Goal: Task Accomplishment & Management: Use online tool/utility

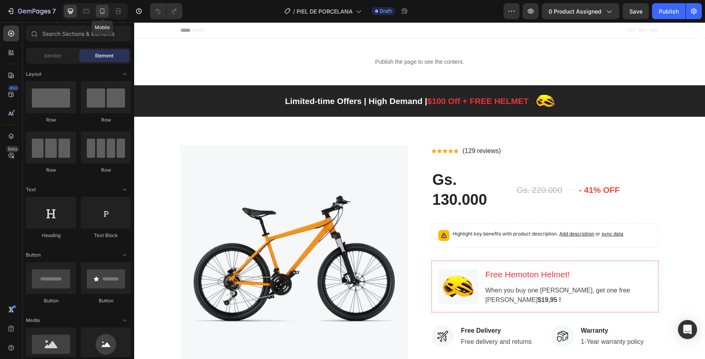
click at [102, 12] on icon at bounding box center [103, 12] width 2 height 1
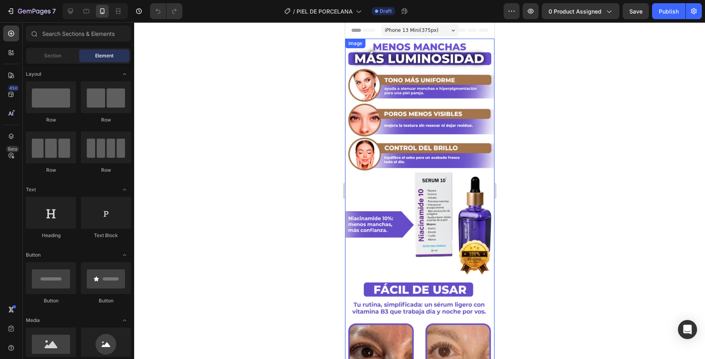
click at [427, 141] on img at bounding box center [419, 232] width 149 height 387
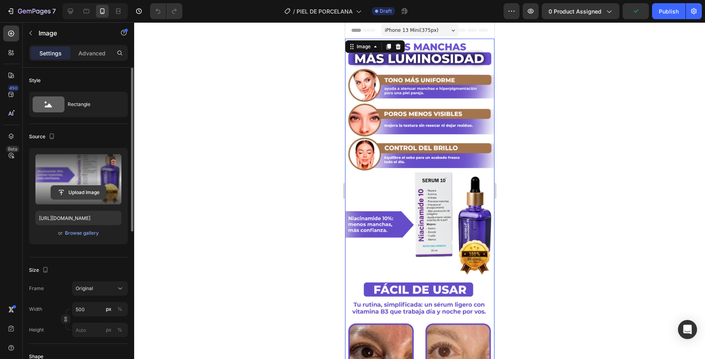
click at [89, 194] on input "file" at bounding box center [78, 193] width 55 height 14
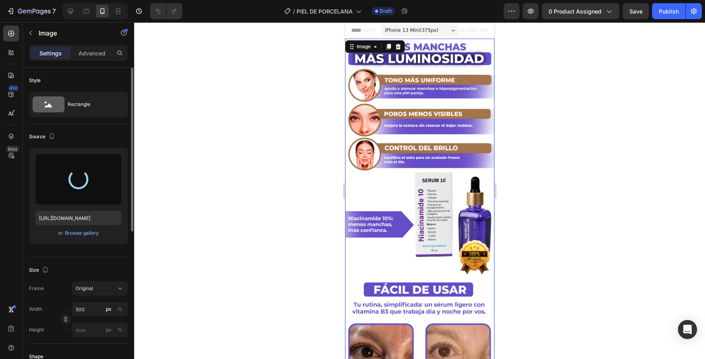
type input "[URL][DOMAIN_NAME]"
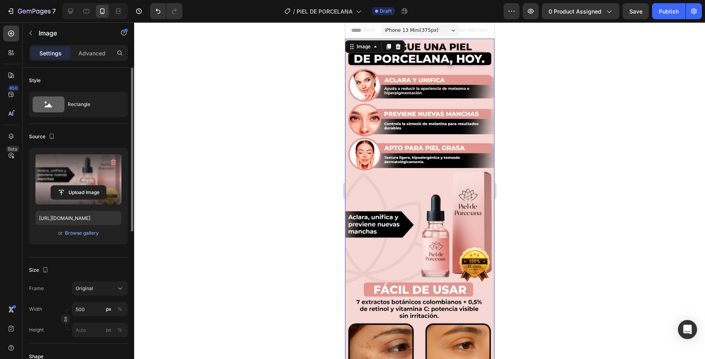
click at [542, 177] on div at bounding box center [419, 190] width 571 height 337
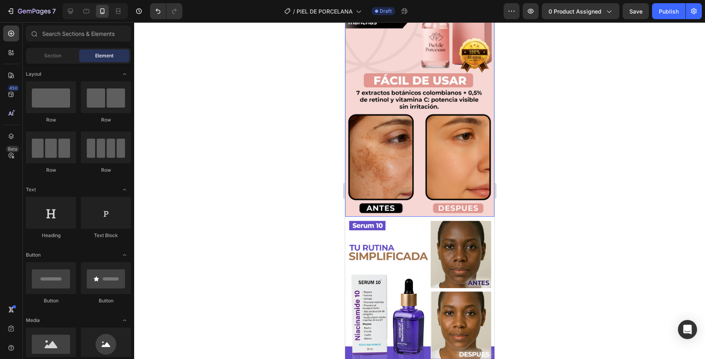
scroll to position [241, 0]
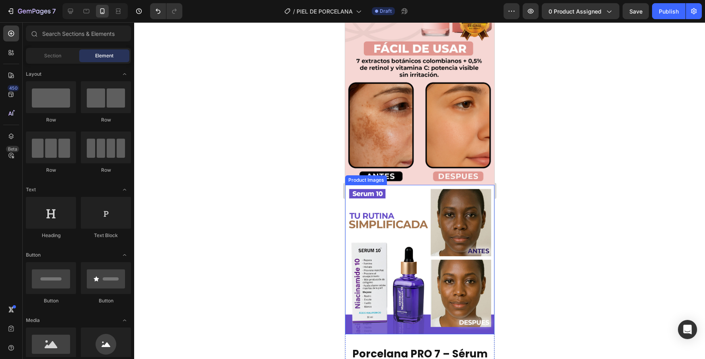
click at [435, 223] on img at bounding box center [419, 259] width 149 height 149
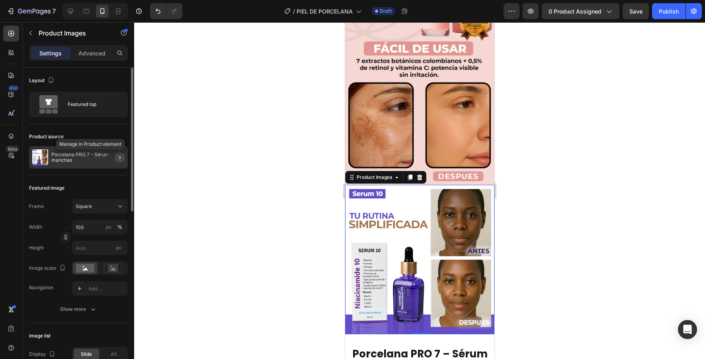
click at [119, 161] on button "button" at bounding box center [120, 158] width 10 height 10
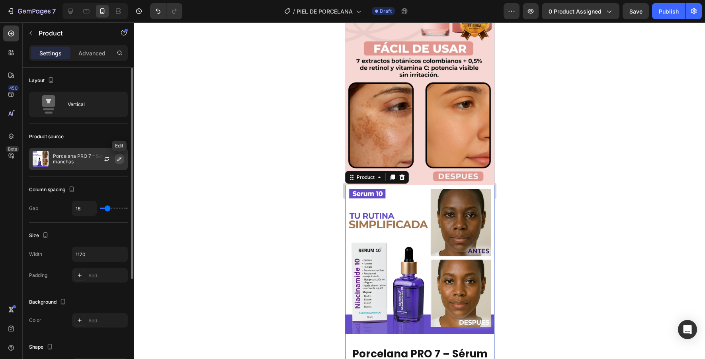
click at [121, 158] on icon "button" at bounding box center [119, 159] width 4 height 4
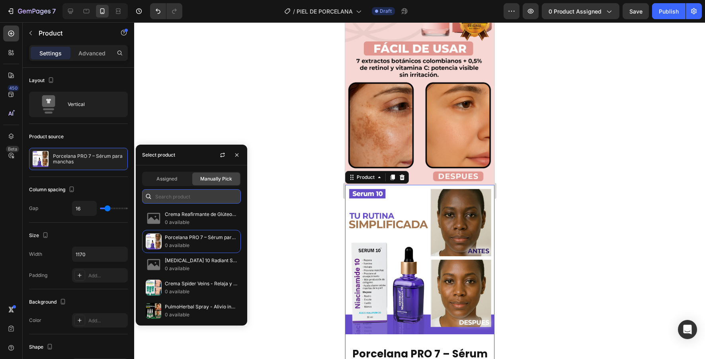
click at [183, 197] on input "text" at bounding box center [191, 196] width 99 height 14
type input "n"
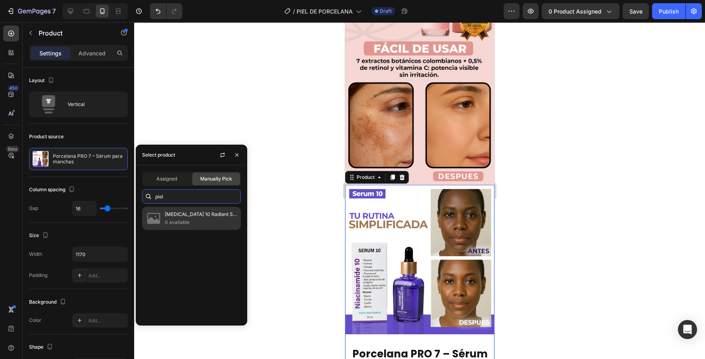
type input "piel"
click at [186, 226] on div "[MEDICAL_DATA] 10 Radiant Skin — [MEDICAL_DATA], fresca y luminosa. 0 available" at bounding box center [191, 218] width 99 height 23
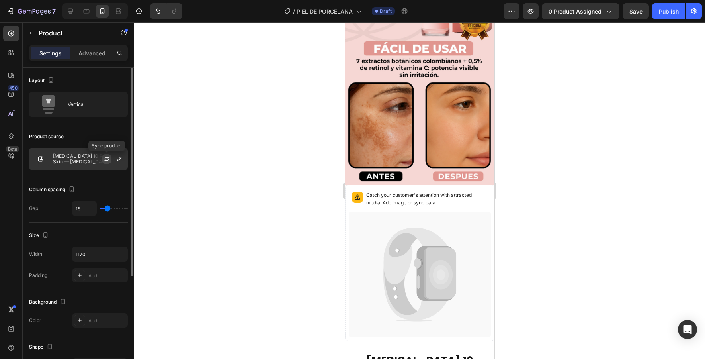
click at [108, 157] on icon "button" at bounding box center [107, 158] width 4 height 2
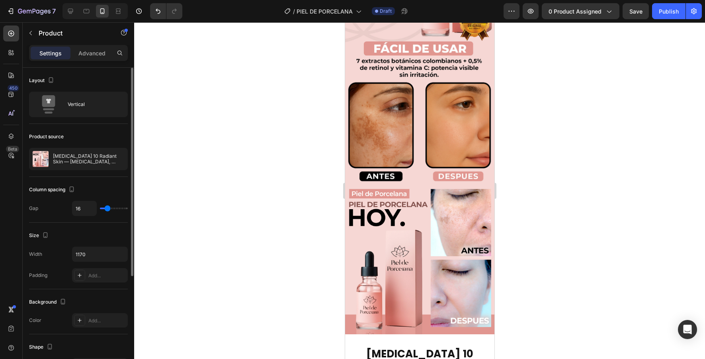
click at [306, 148] on div at bounding box center [419, 190] width 571 height 337
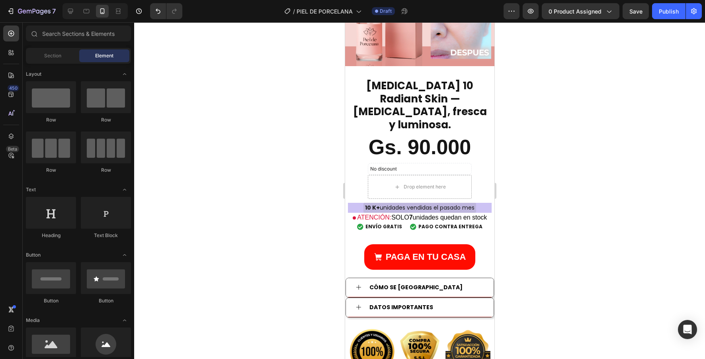
scroll to position [511, 0]
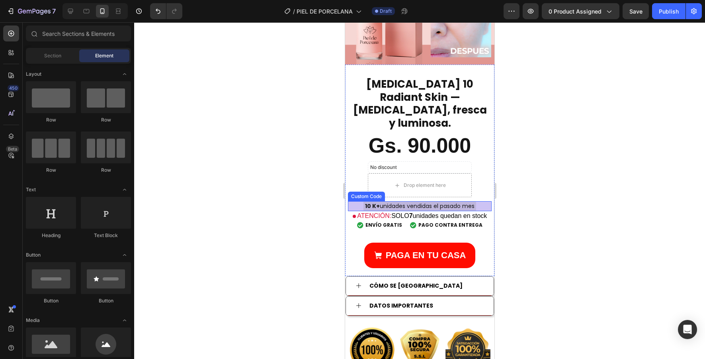
click at [481, 201] on div "10 K+ unidades vendidas el pasado mes" at bounding box center [420, 206] width 144 height 10
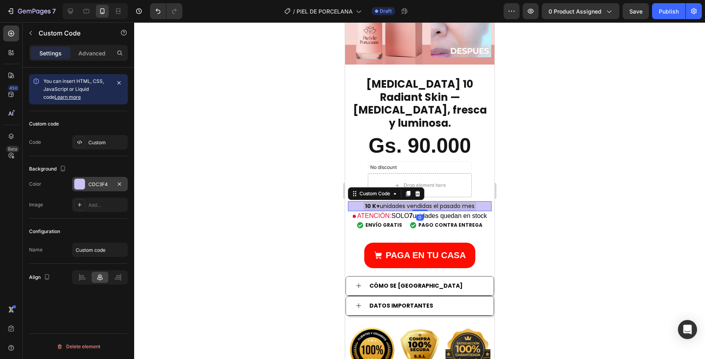
click at [77, 183] on div at bounding box center [79, 184] width 10 height 10
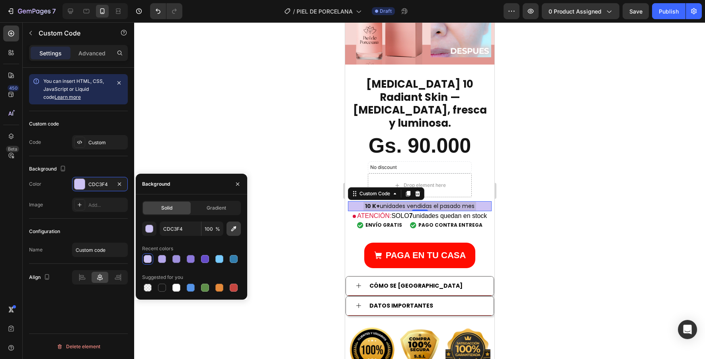
click at [231, 230] on icon "button" at bounding box center [233, 228] width 5 height 5
type input "F6D7D3"
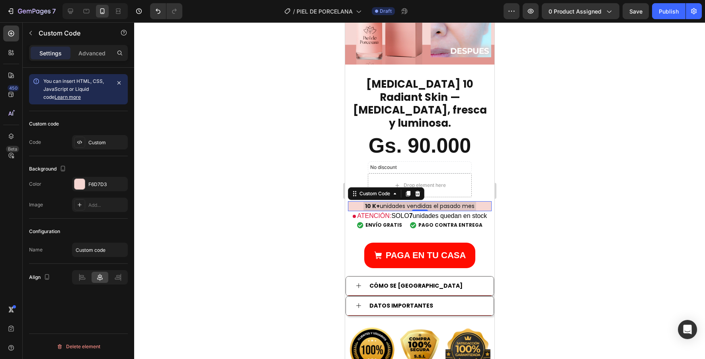
click at [317, 174] on div at bounding box center [419, 190] width 571 height 337
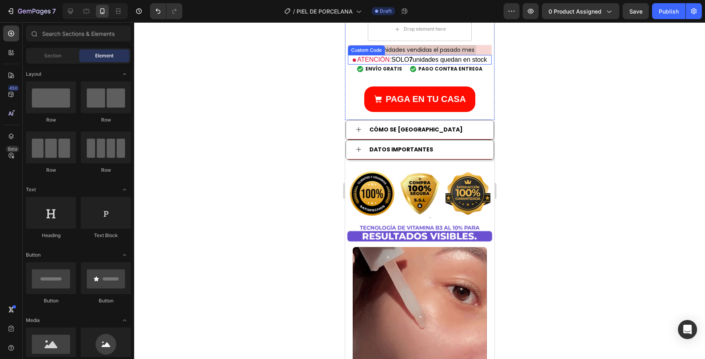
scroll to position [674, 0]
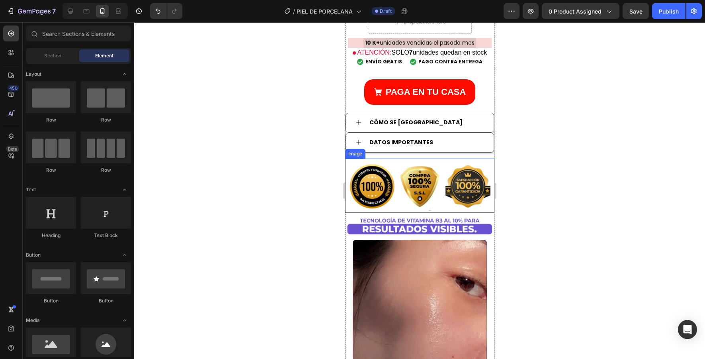
click at [392, 159] on img at bounding box center [419, 186] width 149 height 55
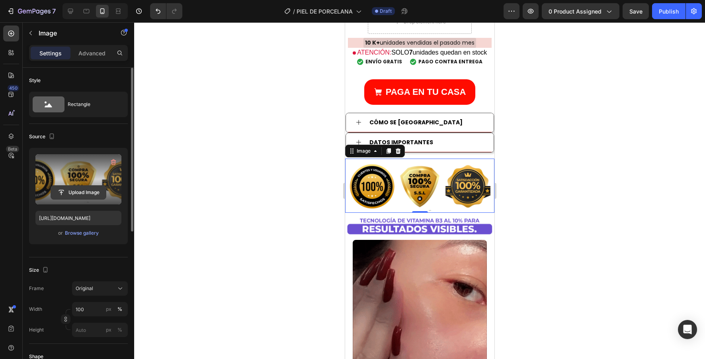
click at [85, 193] on input "file" at bounding box center [78, 193] width 55 height 14
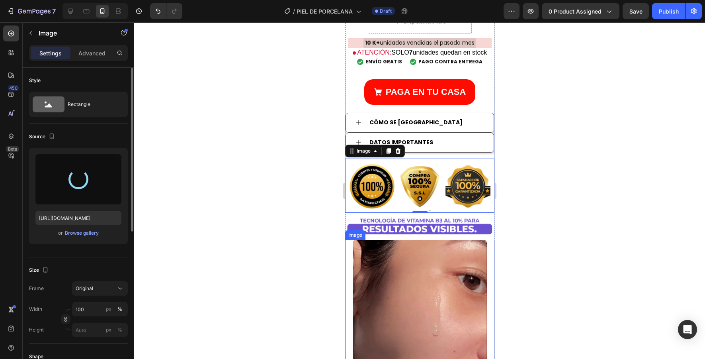
type input "[URL][DOMAIN_NAME]"
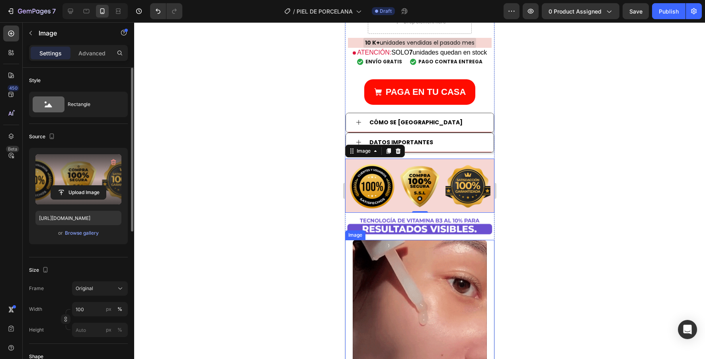
click at [492, 260] on div at bounding box center [419, 307] width 149 height 135
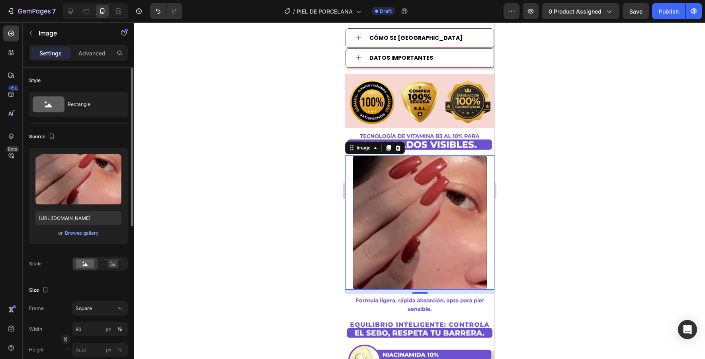
scroll to position [760, 0]
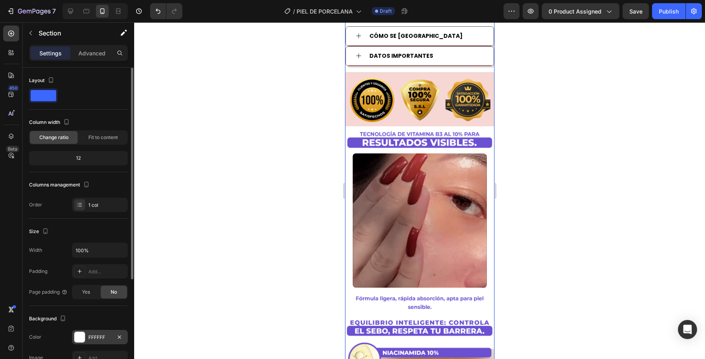
click at [78, 338] on div at bounding box center [79, 337] width 10 height 10
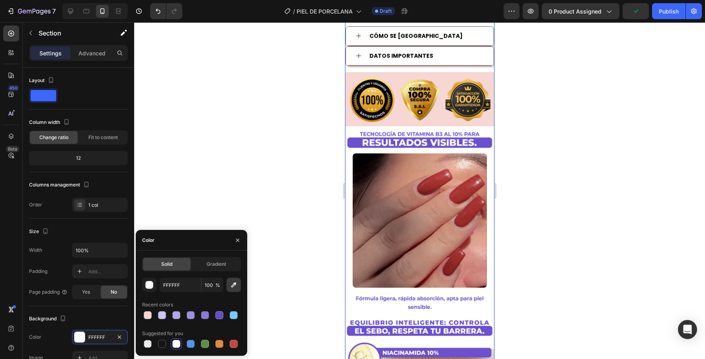
click at [232, 288] on icon "button" at bounding box center [234, 285] width 8 height 8
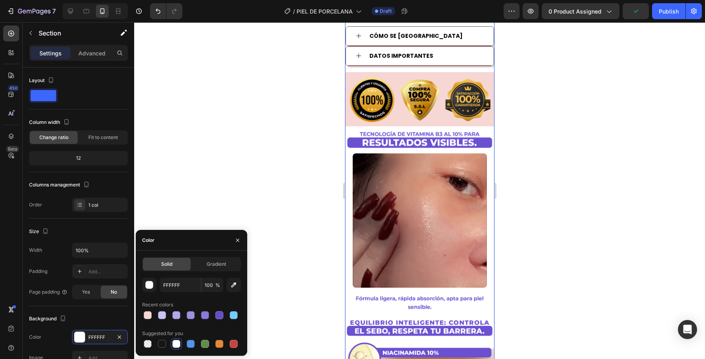
type input "F6D7D3"
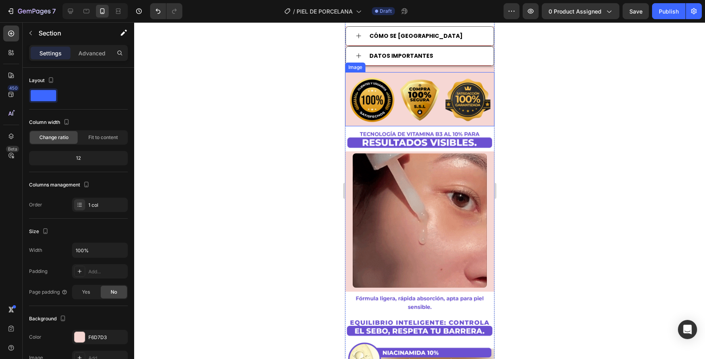
click at [260, 137] on div at bounding box center [419, 190] width 571 height 337
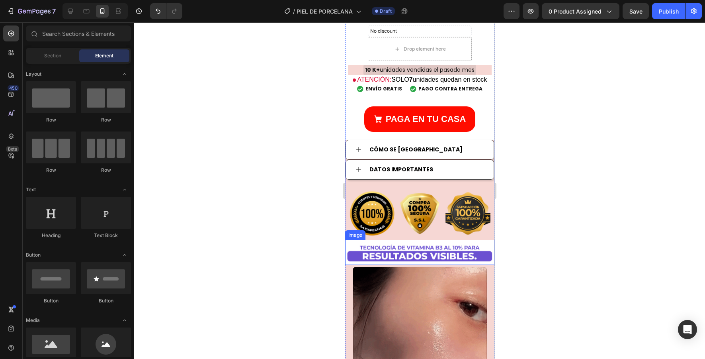
scroll to position [640, 0]
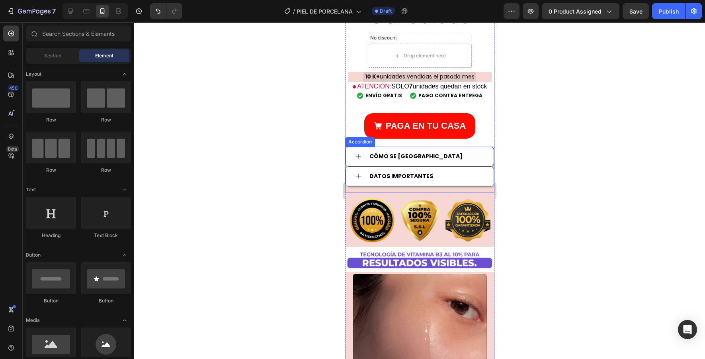
click at [356, 153] on icon at bounding box center [358, 156] width 6 height 6
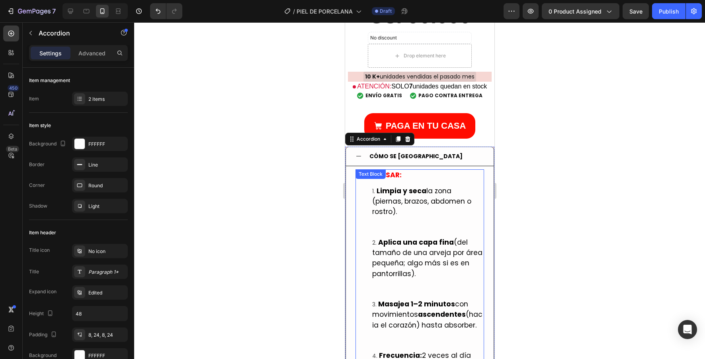
click at [390, 186] on strong "Limpia y seca" at bounding box center [401, 191] width 50 height 10
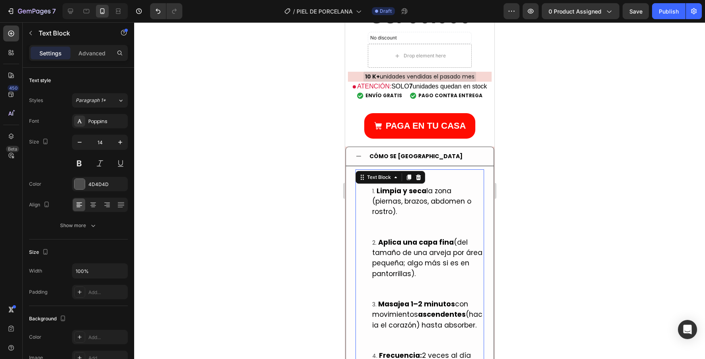
click at [390, 186] on strong "Limpia y seca" at bounding box center [401, 191] width 50 height 10
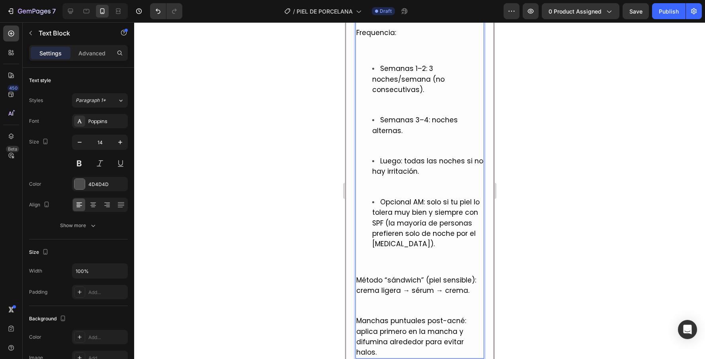
scroll to position [1102, 0]
click at [522, 180] on div at bounding box center [419, 190] width 571 height 337
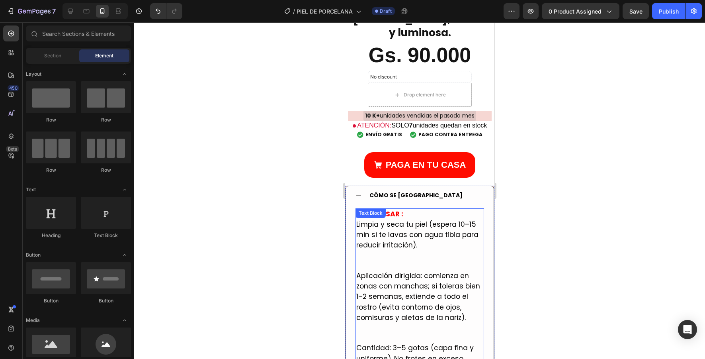
scroll to position [604, 0]
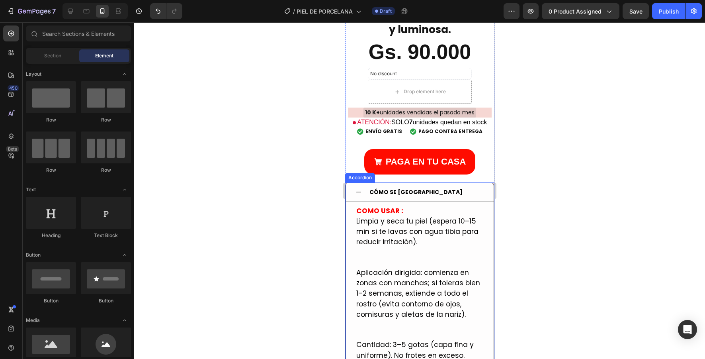
click at [360, 189] on icon at bounding box center [358, 192] width 6 height 6
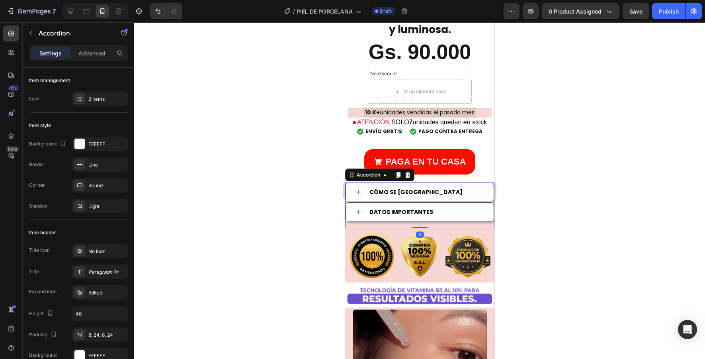
click at [356, 209] on icon at bounding box center [358, 212] width 6 height 6
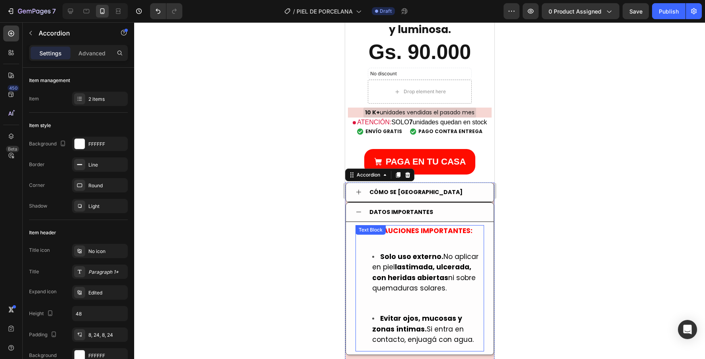
click at [442, 278] on span "Solo uso externo. No aplicar en piel lastimada, ulcerada, con heridas abiertas …" at bounding box center [425, 272] width 106 height 41
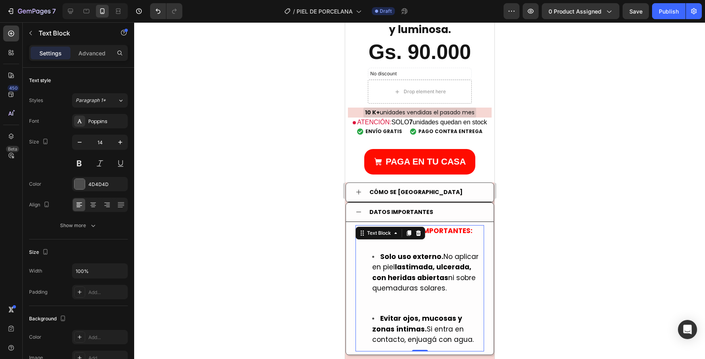
click at [442, 278] on span "Solo uso externo. No aplicar en piel lastimada, ulcerada, con heridas abiertas …" at bounding box center [425, 272] width 106 height 41
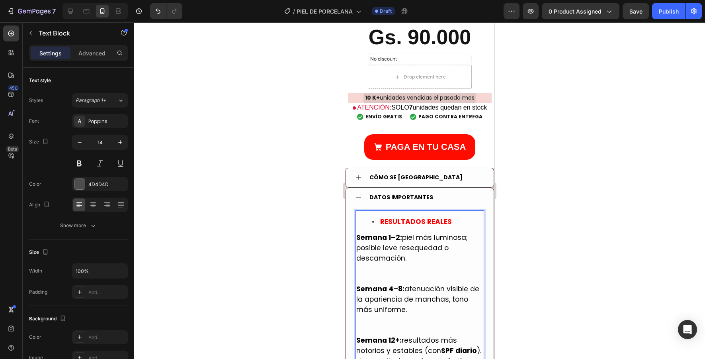
scroll to position [644, 0]
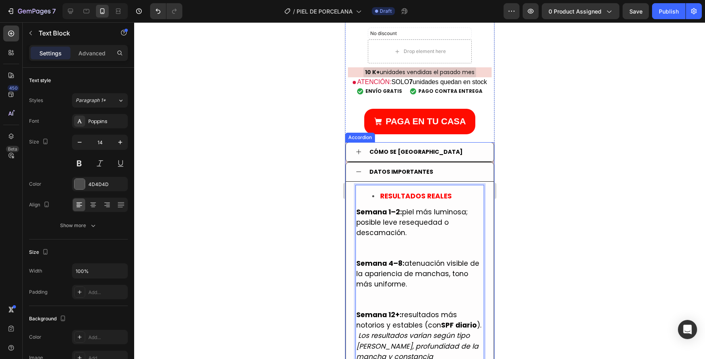
click at [357, 168] on icon at bounding box center [358, 171] width 6 height 6
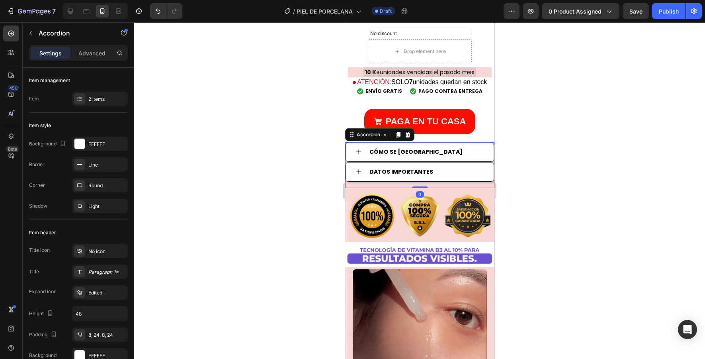
click at [552, 196] on div at bounding box center [419, 190] width 571 height 337
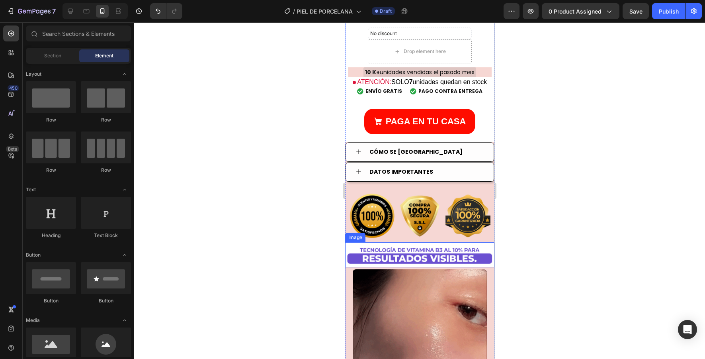
click at [483, 245] on img at bounding box center [419, 254] width 149 height 25
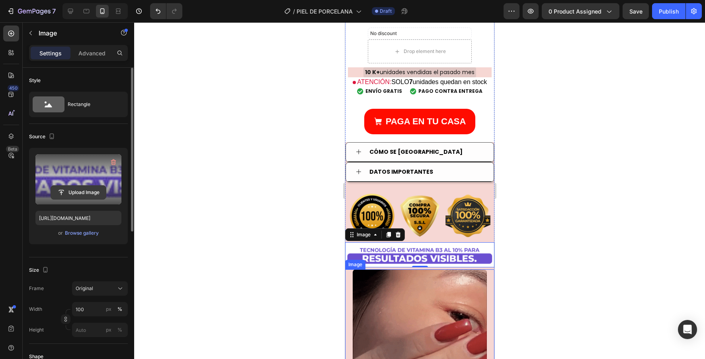
click at [94, 194] on input "file" at bounding box center [78, 193] width 55 height 14
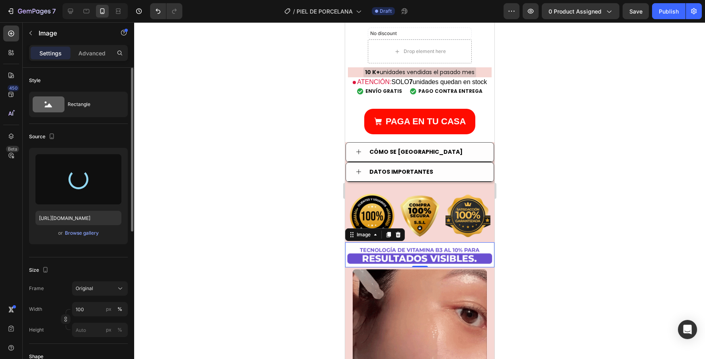
type input "[URL][DOMAIN_NAME]"
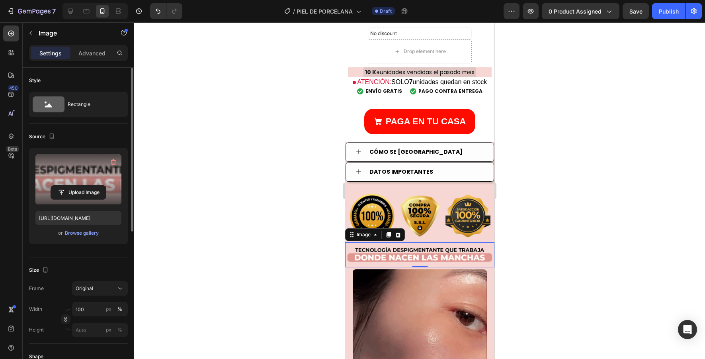
click at [540, 235] on div at bounding box center [419, 190] width 571 height 337
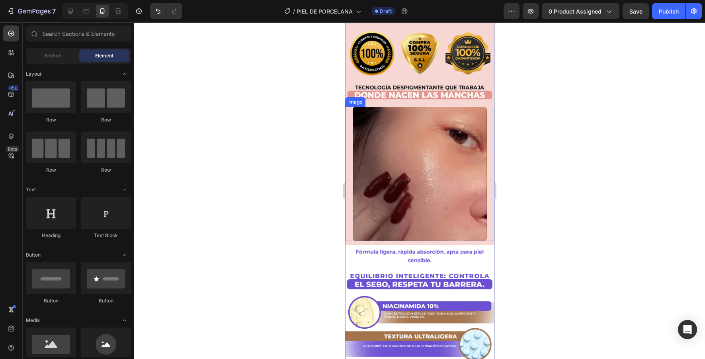
scroll to position [812, 0]
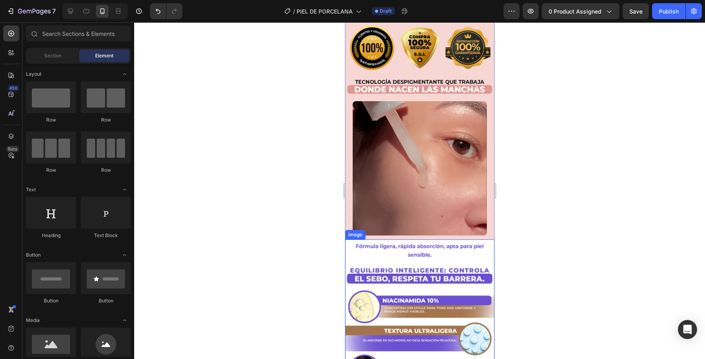
click at [409, 260] on img at bounding box center [419, 363] width 149 height 249
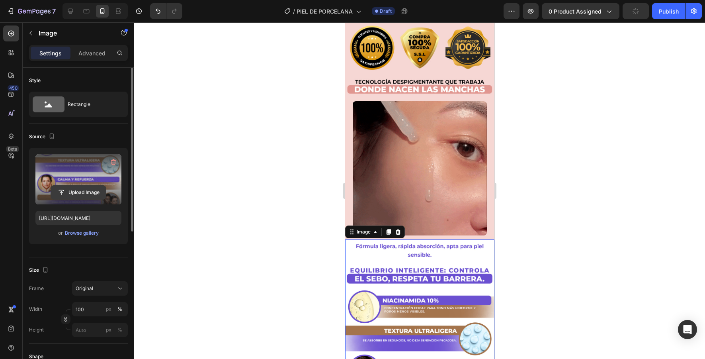
click at [94, 192] on input "file" at bounding box center [78, 193] width 55 height 14
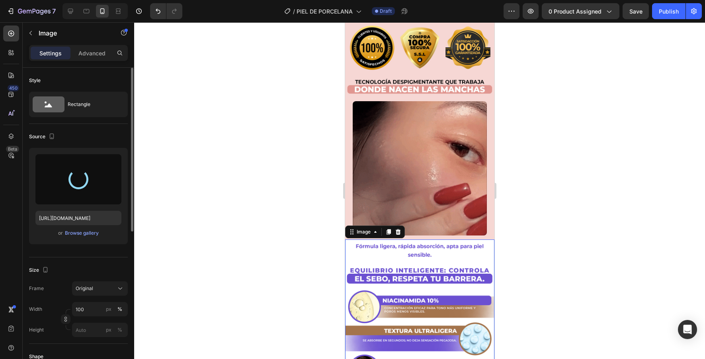
type input "[URL][DOMAIN_NAME]"
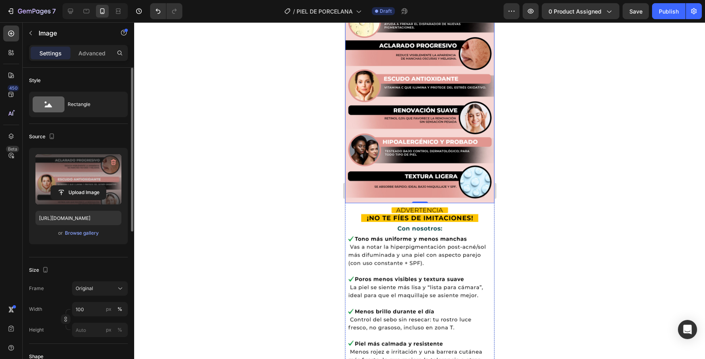
scroll to position [1100, 0]
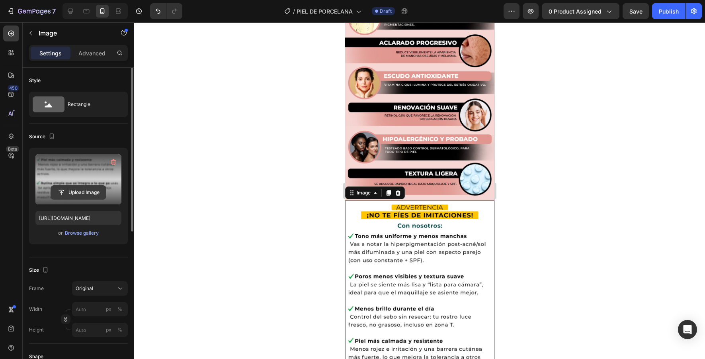
click at [88, 196] on input "file" at bounding box center [78, 193] width 55 height 14
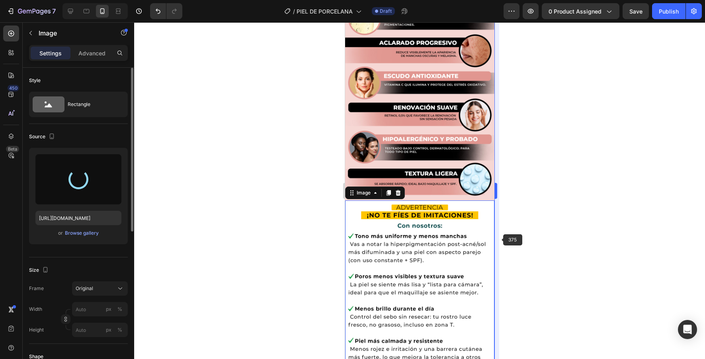
type input "[URL][DOMAIN_NAME]"
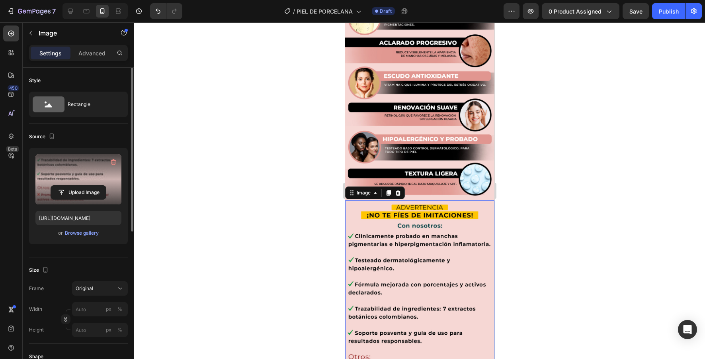
click at [565, 209] on div at bounding box center [419, 190] width 571 height 337
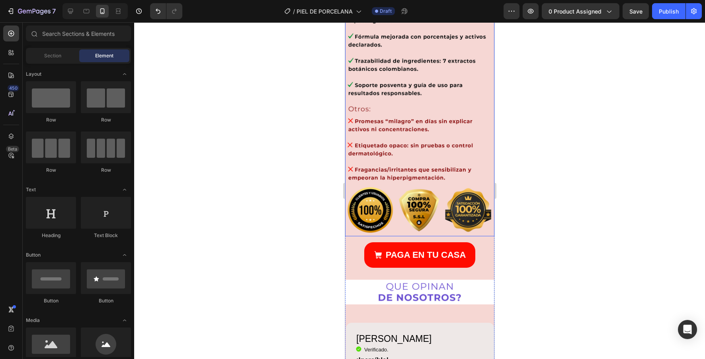
scroll to position [1349, 0]
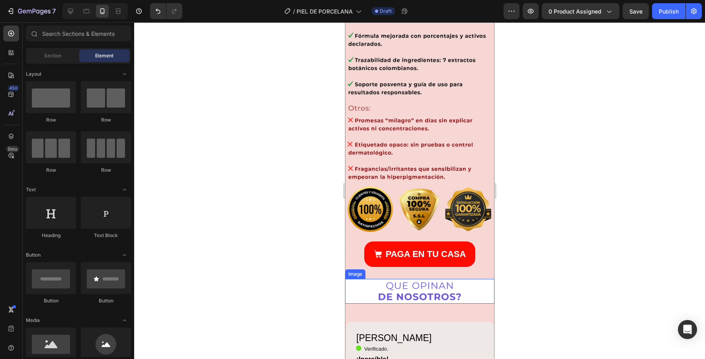
click at [475, 279] on img at bounding box center [419, 291] width 149 height 25
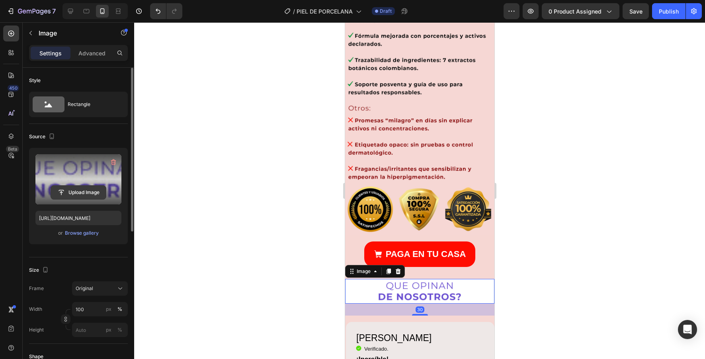
click at [92, 193] on input "file" at bounding box center [78, 193] width 55 height 14
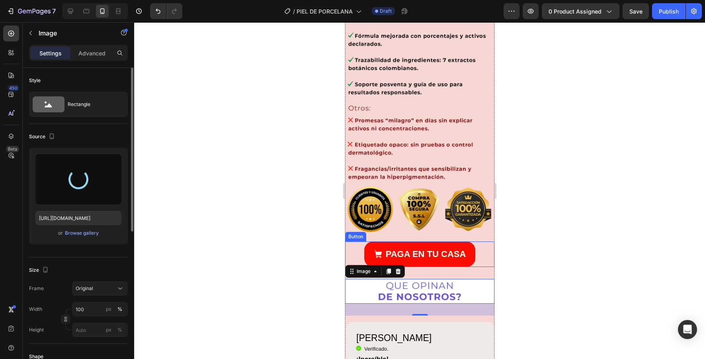
type input "[URL][DOMAIN_NAME]"
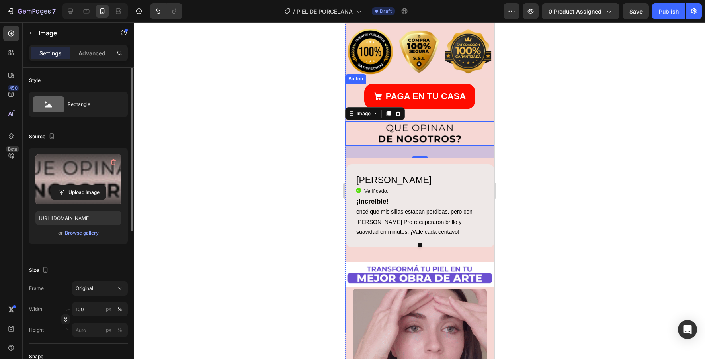
scroll to position [1555, 0]
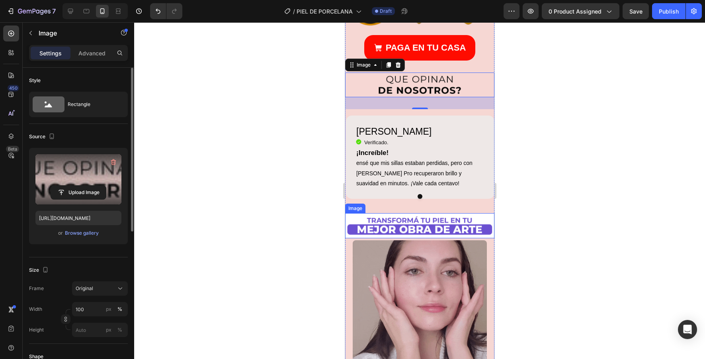
click at [480, 213] on img at bounding box center [419, 225] width 149 height 25
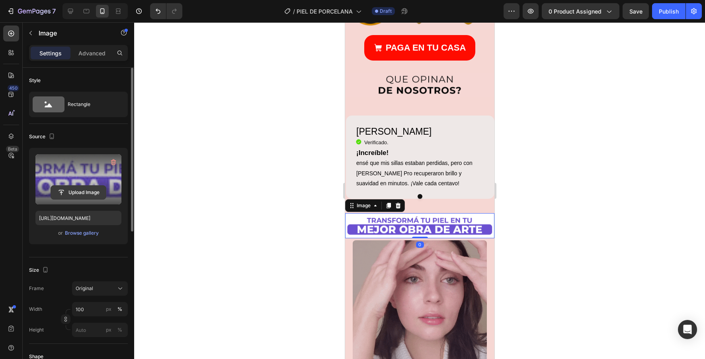
click at [97, 193] on input "file" at bounding box center [78, 193] width 55 height 14
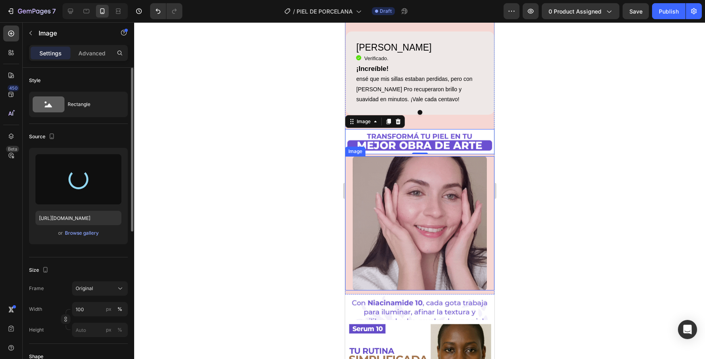
scroll to position [1640, 0]
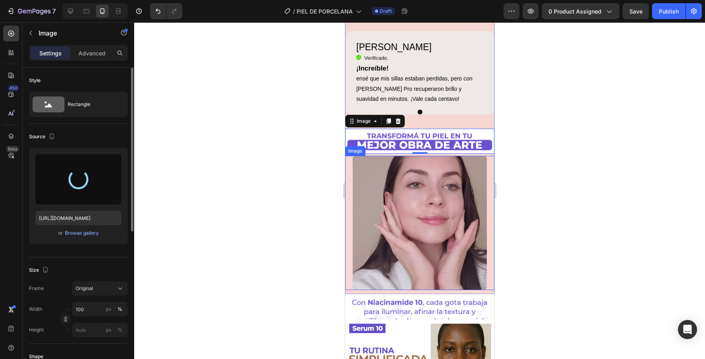
type input "[URL][DOMAIN_NAME]"
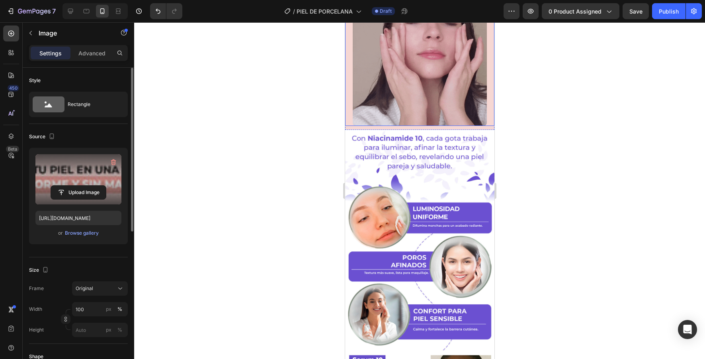
scroll to position [1804, 0]
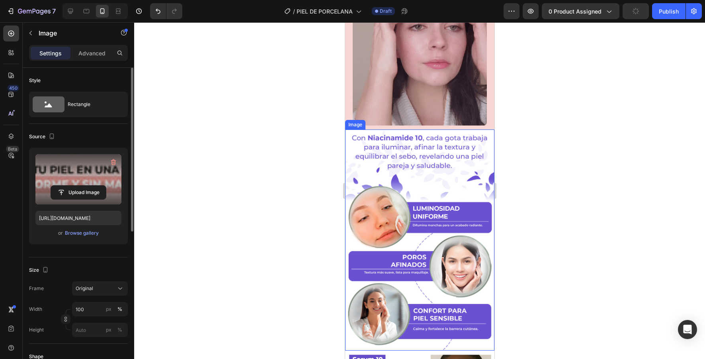
click at [442, 214] on img at bounding box center [419, 239] width 149 height 221
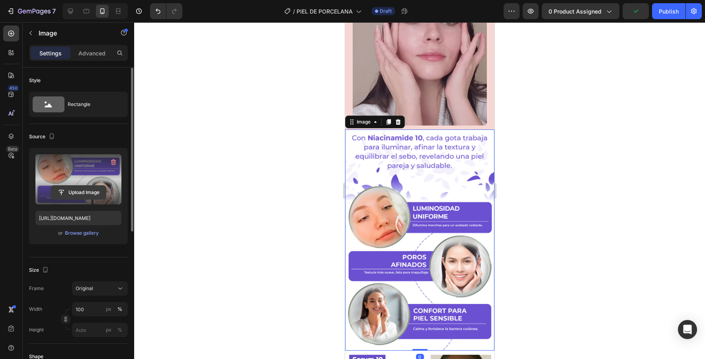
click at [95, 192] on input "file" at bounding box center [78, 193] width 55 height 14
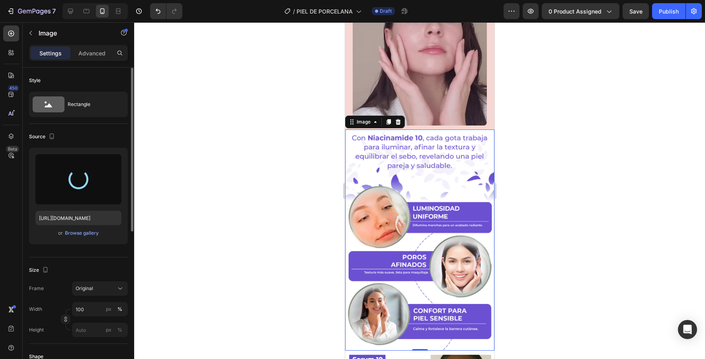
type input "[URL][DOMAIN_NAME]"
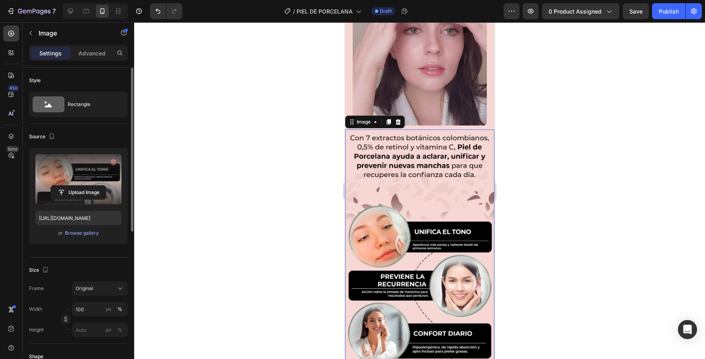
click at [574, 190] on div at bounding box center [419, 190] width 571 height 337
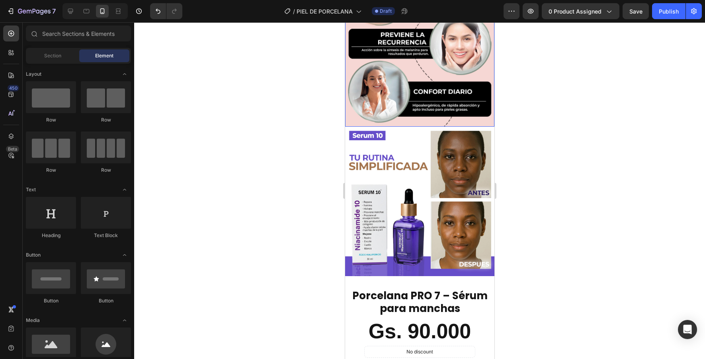
scroll to position [2034, 0]
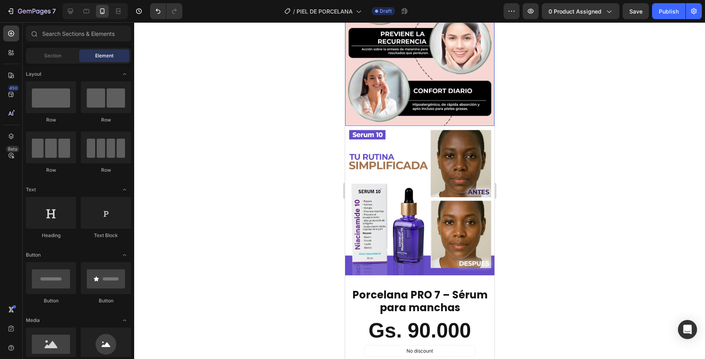
click at [442, 214] on img at bounding box center [419, 200] width 149 height 149
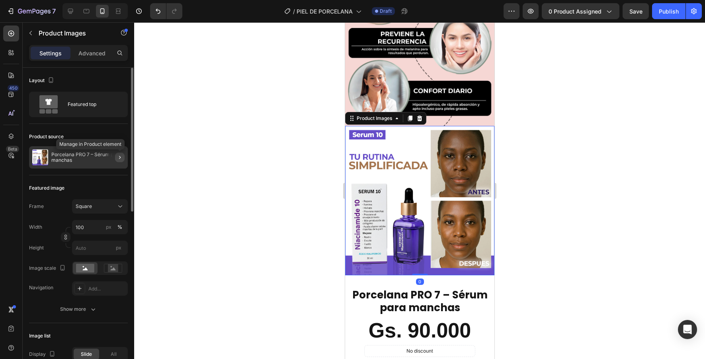
click at [117, 158] on icon "button" at bounding box center [120, 157] width 6 height 6
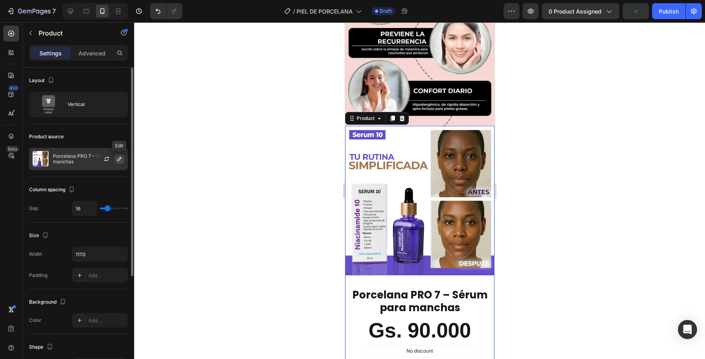
click at [120, 161] on icon "button" at bounding box center [119, 159] width 6 height 6
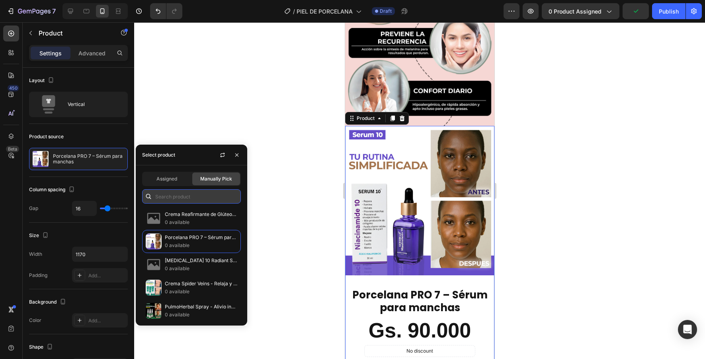
click at [180, 197] on input "text" at bounding box center [191, 196] width 99 height 14
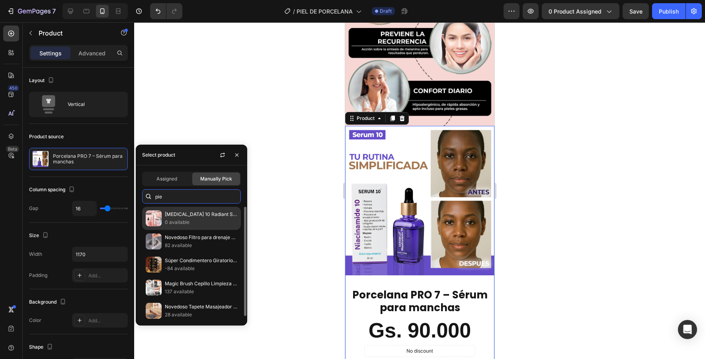
type input "pie"
click at [214, 222] on p "0 available" at bounding box center [201, 222] width 72 height 8
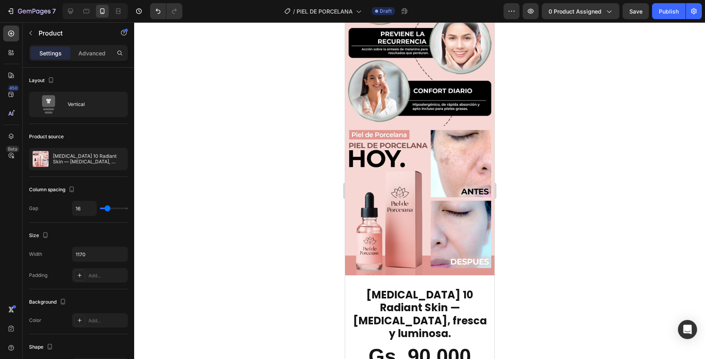
click at [298, 236] on div at bounding box center [419, 190] width 571 height 337
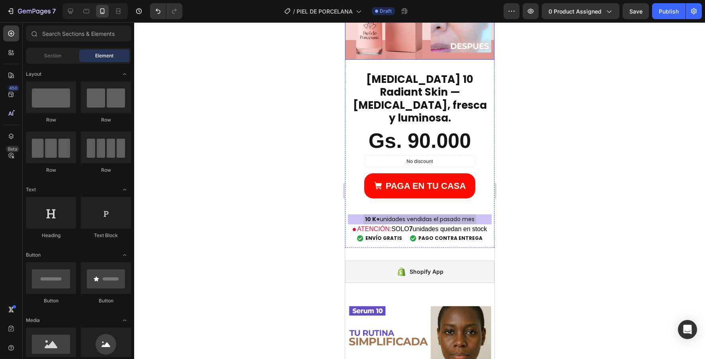
scroll to position [2251, 0]
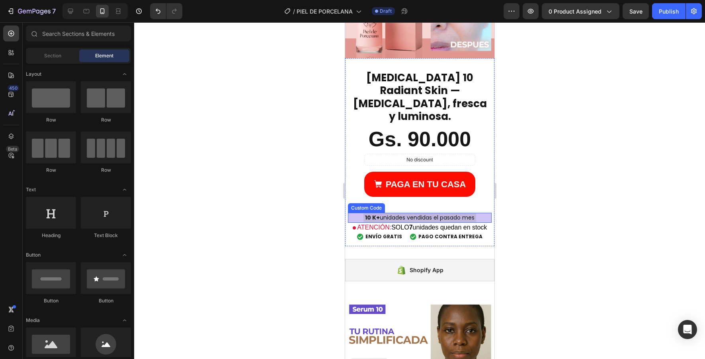
click at [488, 213] on div "10 K+ unidades vendidas el pasado mes" at bounding box center [420, 218] width 144 height 10
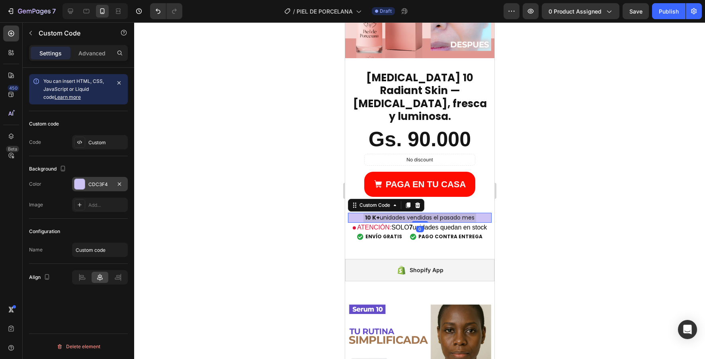
click at [97, 180] on div "CDC3F4" at bounding box center [100, 184] width 56 height 14
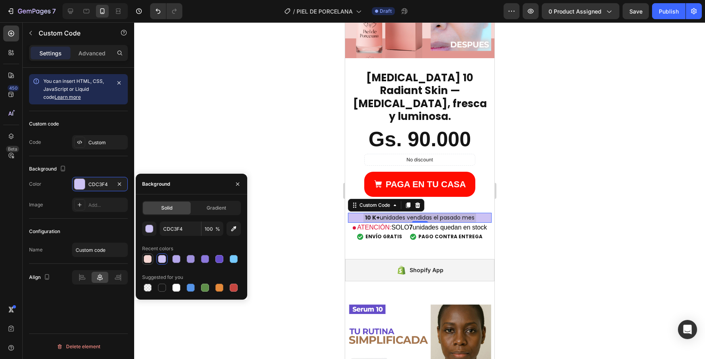
click at [147, 262] on div at bounding box center [148, 259] width 8 height 8
type input "F6D7D3"
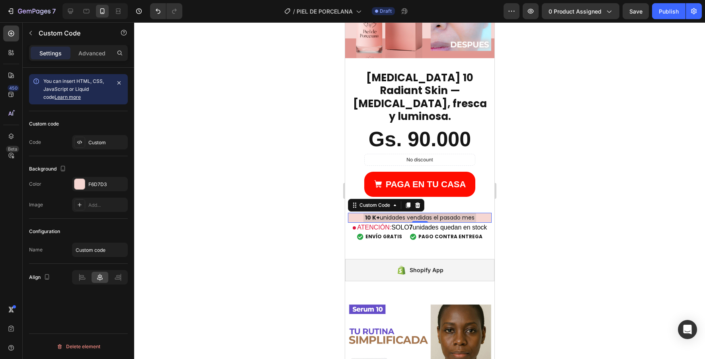
click at [307, 254] on div at bounding box center [419, 190] width 571 height 337
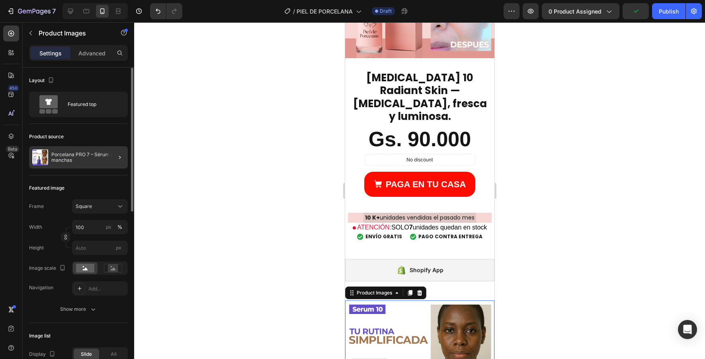
click at [105, 154] on p "Porcelana PRO 7 – Sérum para manchas" at bounding box center [87, 157] width 73 height 11
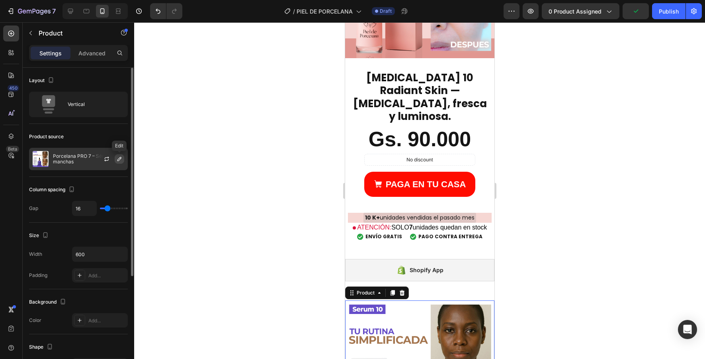
click at [121, 156] on icon "button" at bounding box center [119, 159] width 6 height 6
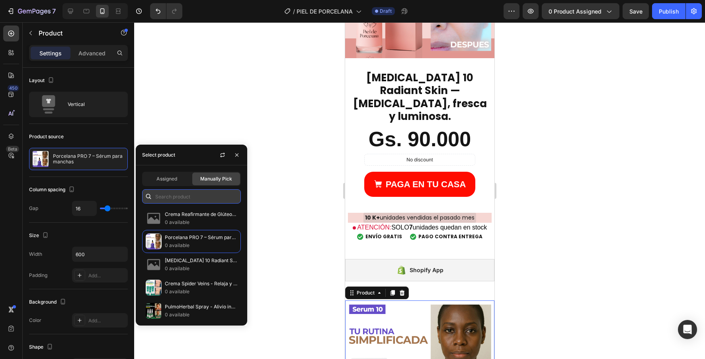
click at [176, 195] on input "text" at bounding box center [191, 196] width 99 height 14
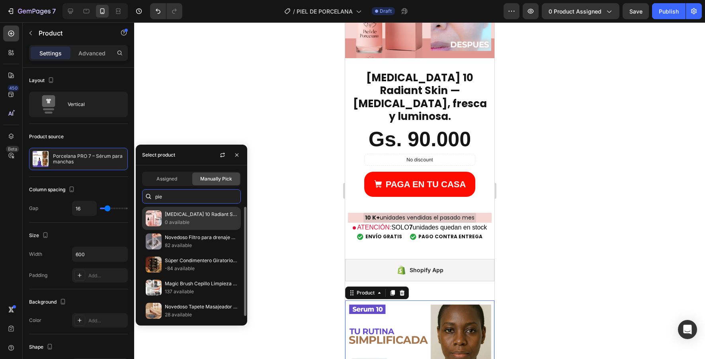
type input "pie"
click at [203, 216] on p "[MEDICAL_DATA] 10 Radiant Skin — [MEDICAL_DATA], fresca y luminosa." at bounding box center [201, 214] width 72 height 8
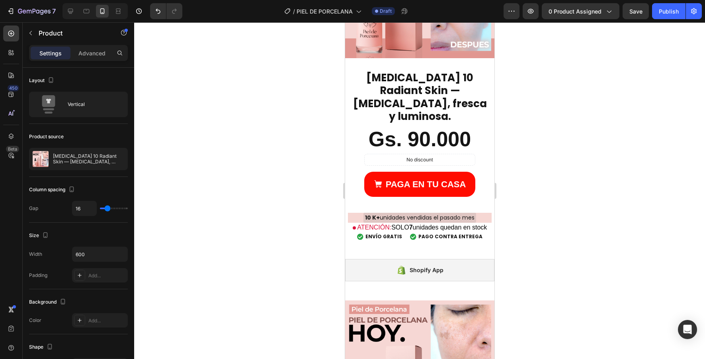
click at [298, 234] on div at bounding box center [419, 190] width 571 height 337
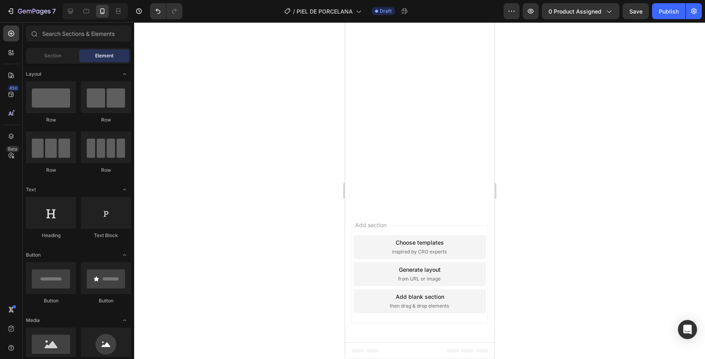
scroll to position [3139, 0]
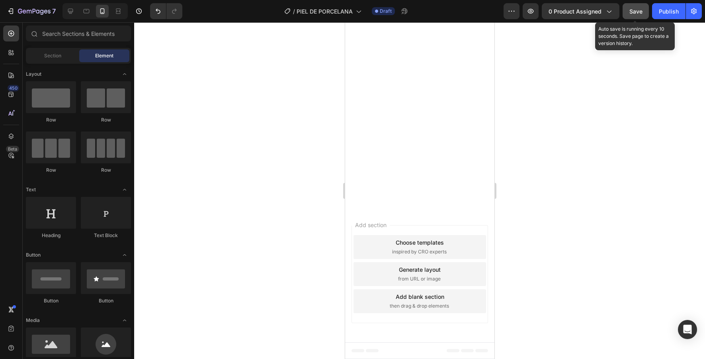
click at [634, 15] on div "Save" at bounding box center [636, 11] width 13 height 8
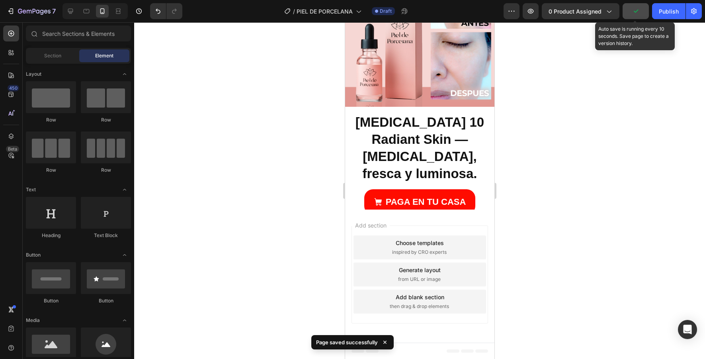
click at [634, 15] on icon "button" at bounding box center [636, 11] width 8 height 8
